Goal: Information Seeking & Learning: Learn about a topic

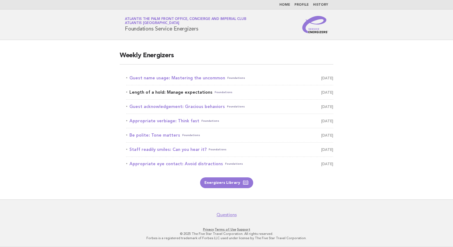
click at [182, 92] on link "Length of a hold: Manage expectations Foundations [DATE]" at bounding box center [229, 92] width 207 height 8
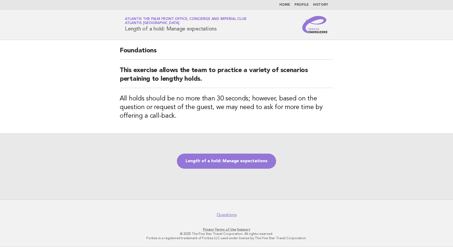
drag, startPoint x: 226, startPoint y: 33, endPoint x: 122, endPoint y: 33, distance: 103.7
click at [122, 33] on header "Service Energizers Atlantis The Palm Front Office, Concierge and Imperial Club …" at bounding box center [226, 24] width 453 height 30
copy h1 "Length of a hold: Manage expectations"
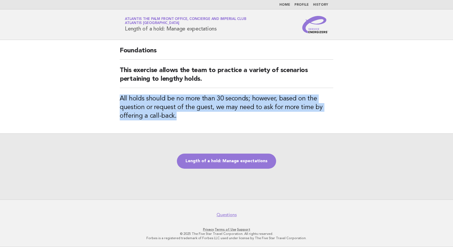
drag, startPoint x: 179, startPoint y: 117, endPoint x: 117, endPoint y: 96, distance: 65.5
click at [117, 96] on div "Foundations This exercise allows the team to practice a variety of scenarios pe…" at bounding box center [226, 86] width 226 height 93
copy h3 "All holds should be no more than 30 seconds; however, based on the question or …"
